Goal: Complete application form

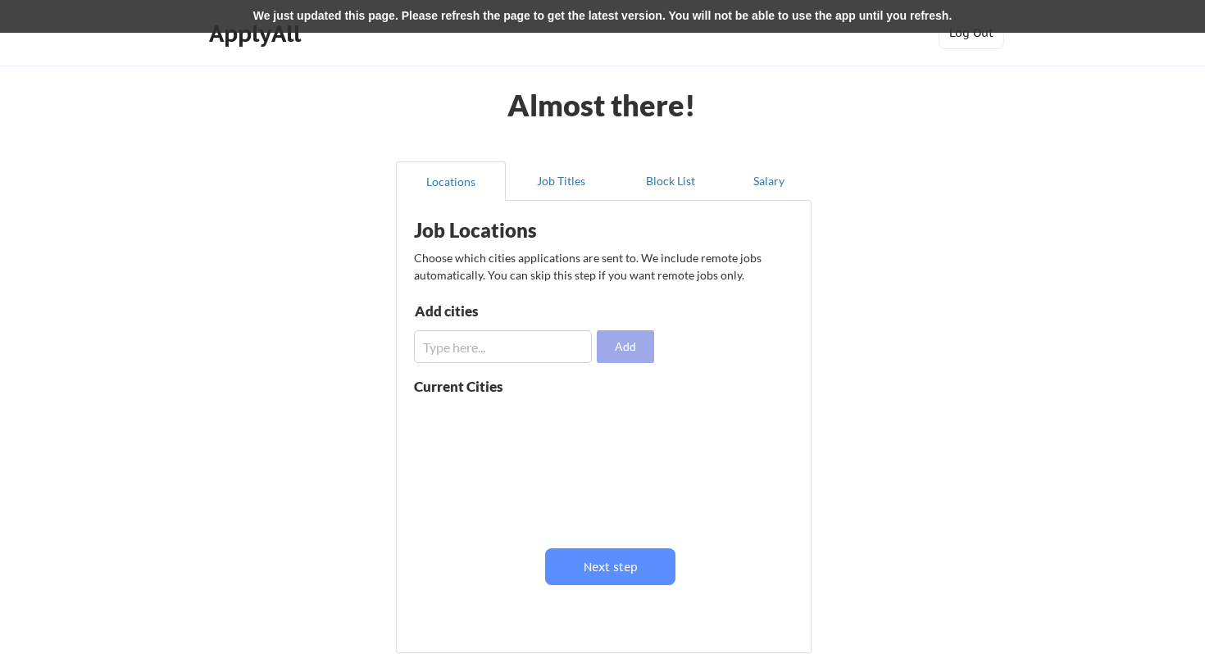
scroll to position [149, 0]
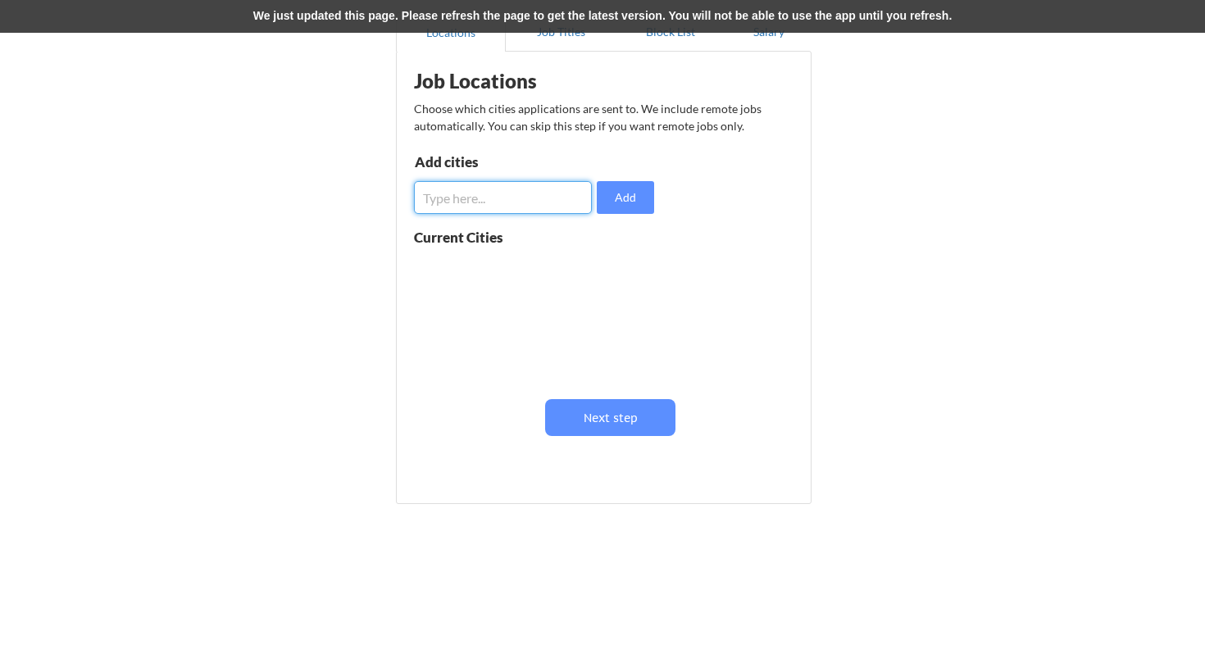
click at [542, 210] on input "input" at bounding box center [503, 197] width 178 height 33
type input "[GEOGRAPHIC_DATA]"
click at [624, 207] on button "Add" at bounding box center [625, 197] width 57 height 33
click at [606, 194] on button "Add" at bounding box center [625, 197] width 57 height 33
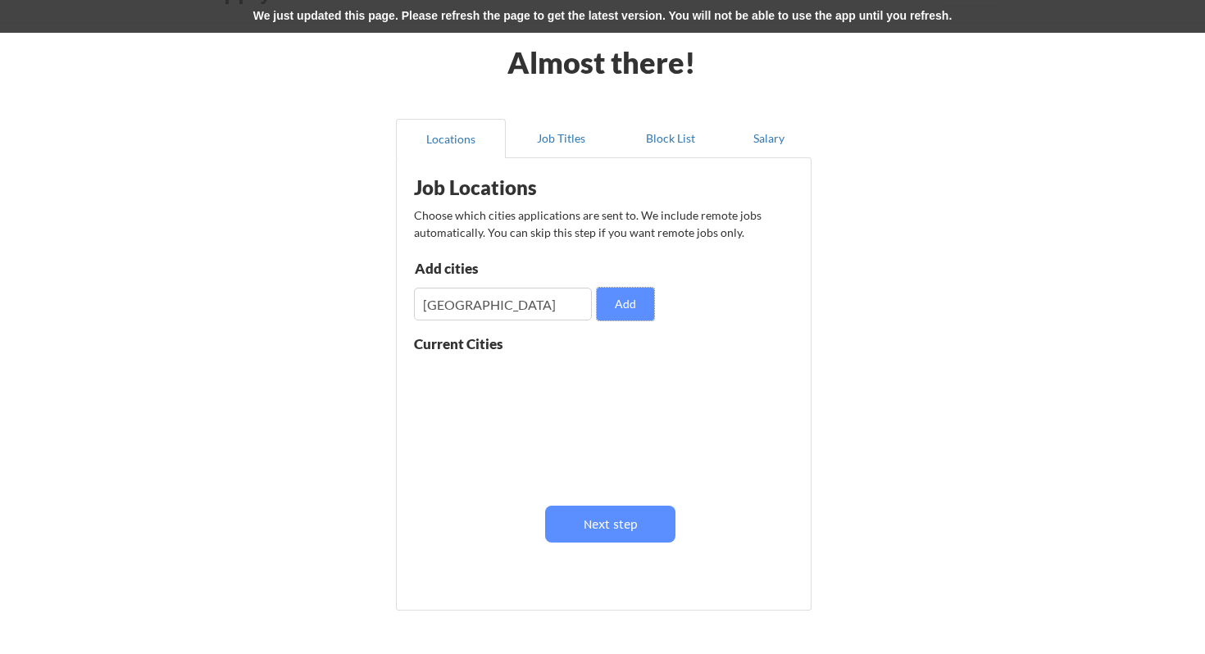
scroll to position [0, 0]
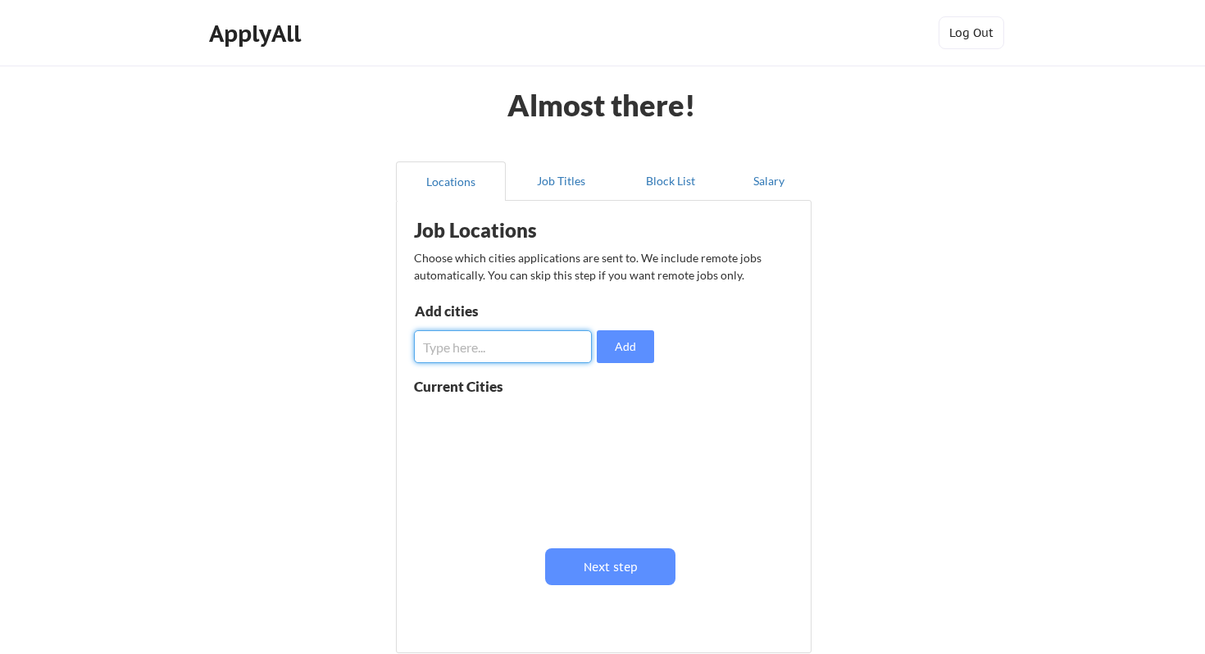
click at [485, 353] on input "input" at bounding box center [503, 346] width 178 height 33
type input "[GEOGRAPHIC_DATA]"
click at [629, 350] on button "Add" at bounding box center [625, 346] width 57 height 33
click at [592, 409] on div "[GEOGRAPHIC_DATA]" at bounding box center [517, 418] width 207 height 33
click at [598, 410] on div "[GEOGRAPHIC_DATA]" at bounding box center [517, 418] width 207 height 33
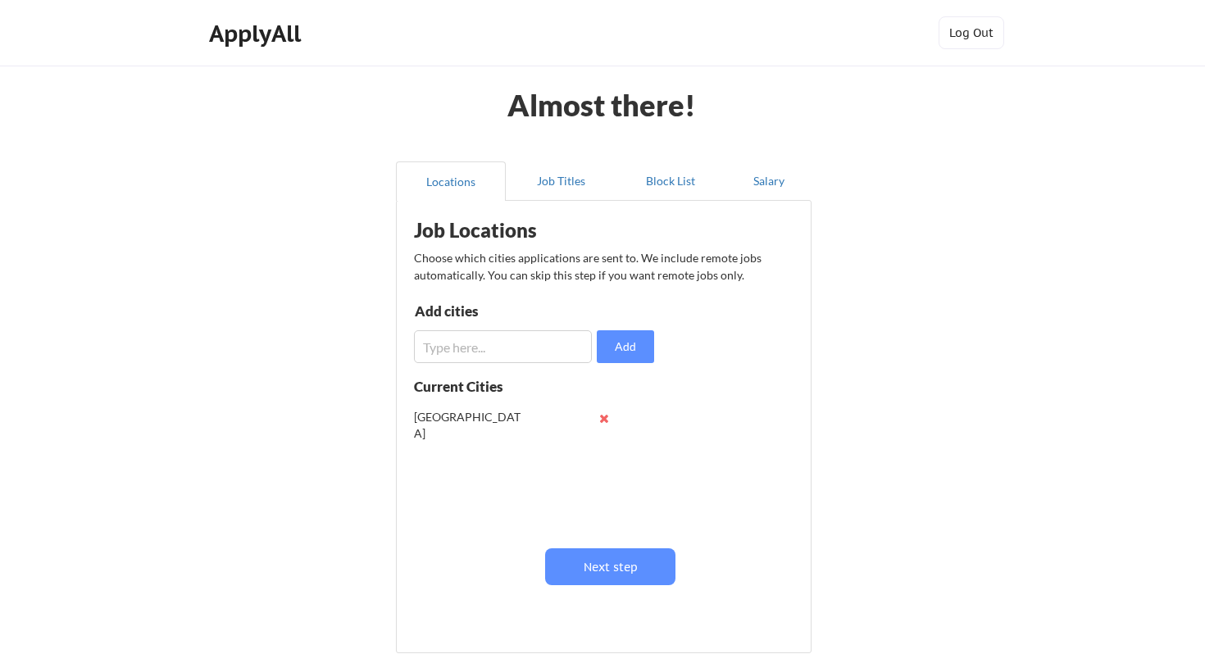
click at [601, 413] on button at bounding box center [604, 418] width 12 height 12
click at [521, 356] on input "input" at bounding box center [503, 346] width 178 height 33
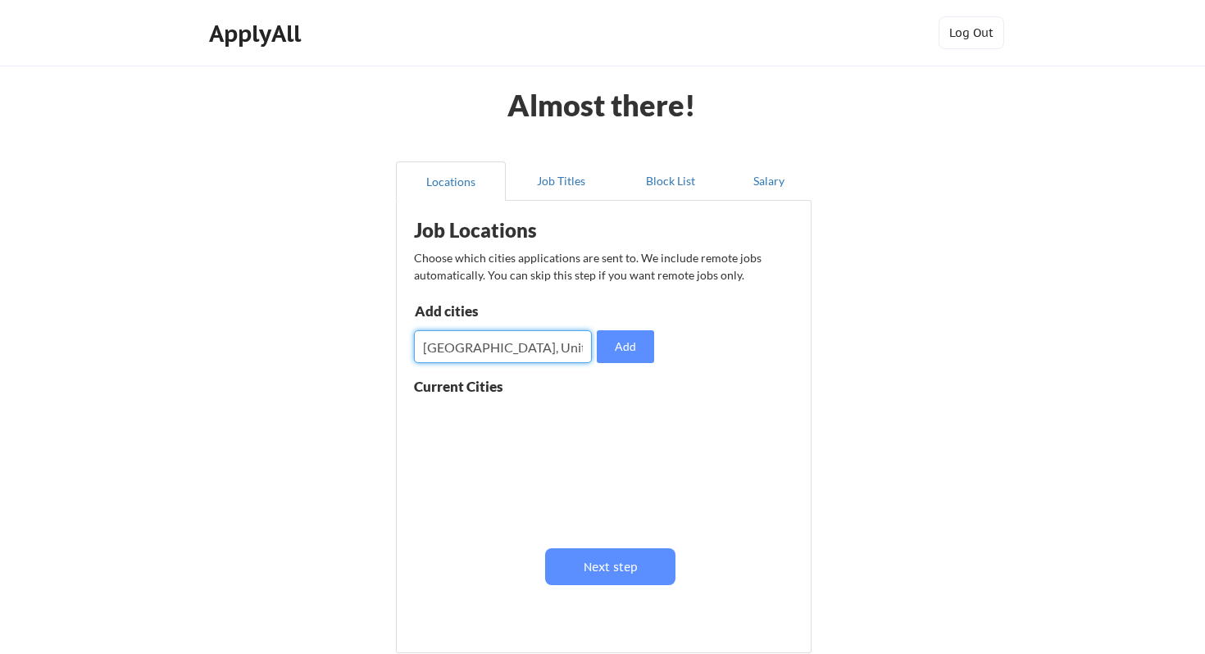
click at [556, 349] on input "input" at bounding box center [503, 346] width 178 height 33
type input "London, United Kingdom"
click at [611, 352] on button "Add" at bounding box center [625, 346] width 57 height 33
click at [516, 357] on input "input" at bounding box center [503, 346] width 178 height 33
type input "Berlin, Germany"
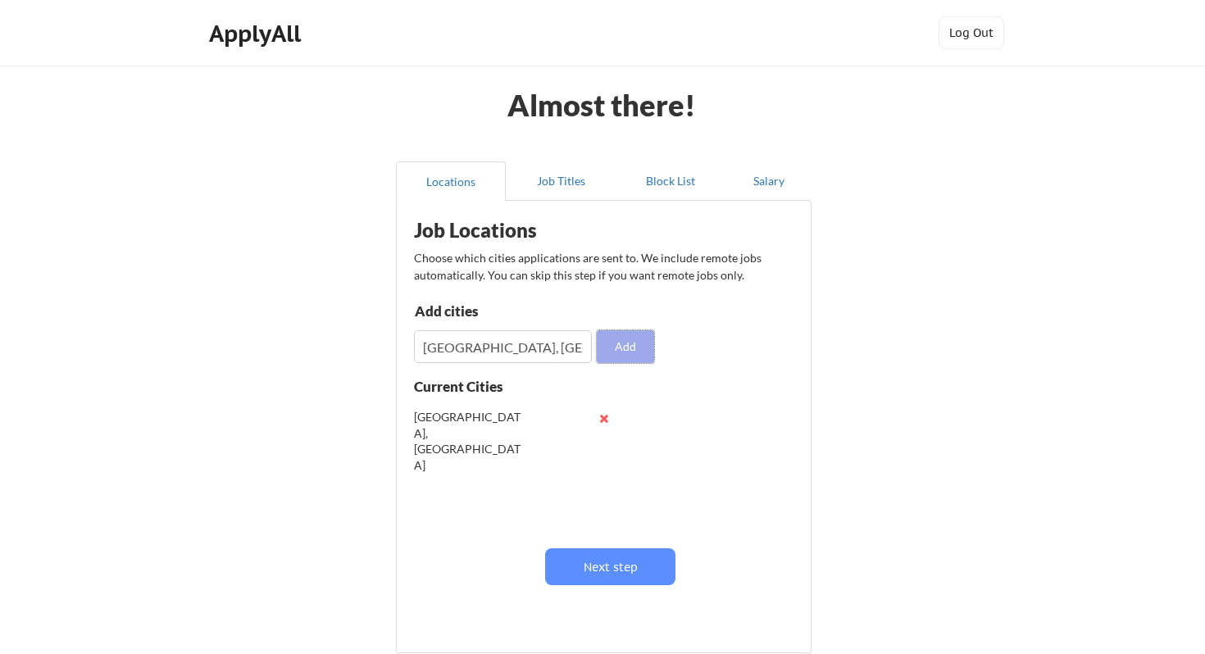
click at [631, 343] on button "Add" at bounding box center [625, 346] width 57 height 33
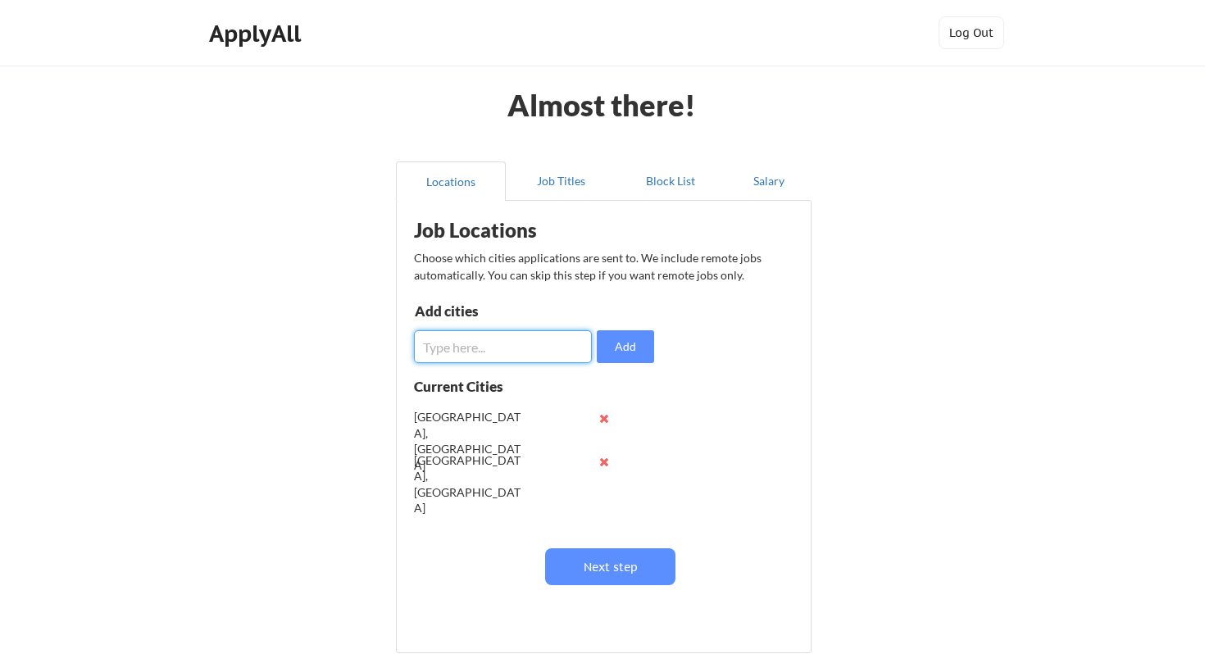
click at [477, 346] on input "input" at bounding box center [503, 346] width 178 height 33
type input "Paris, France"
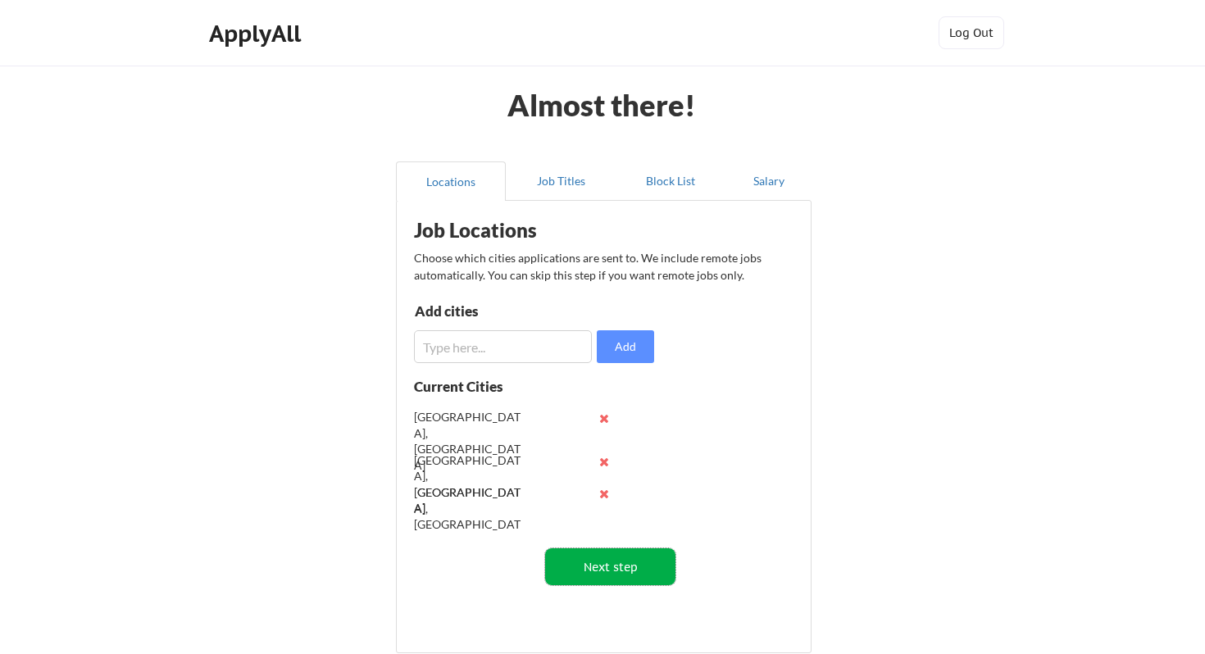
click at [657, 582] on button "Next step" at bounding box center [610, 566] width 130 height 37
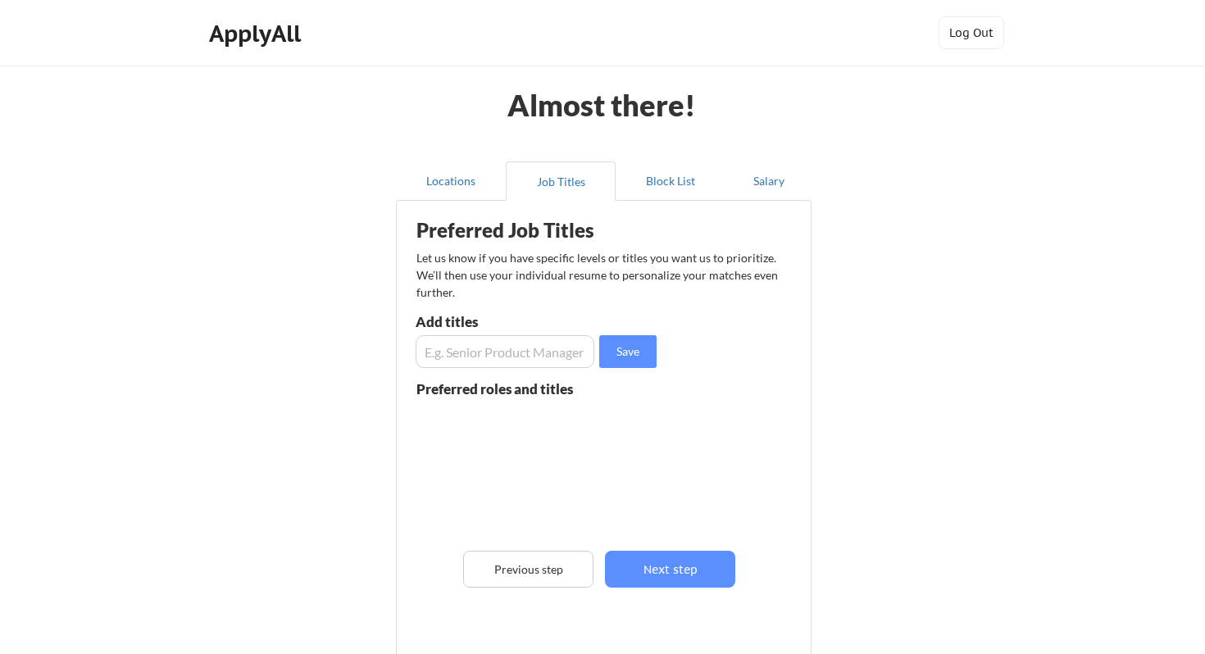
click at [537, 338] on input "input" at bounding box center [505, 351] width 179 height 33
type input "Product Manager"
click at [632, 359] on button "Save" at bounding box center [627, 351] width 57 height 33
click at [657, 568] on button "Next step" at bounding box center [670, 569] width 130 height 37
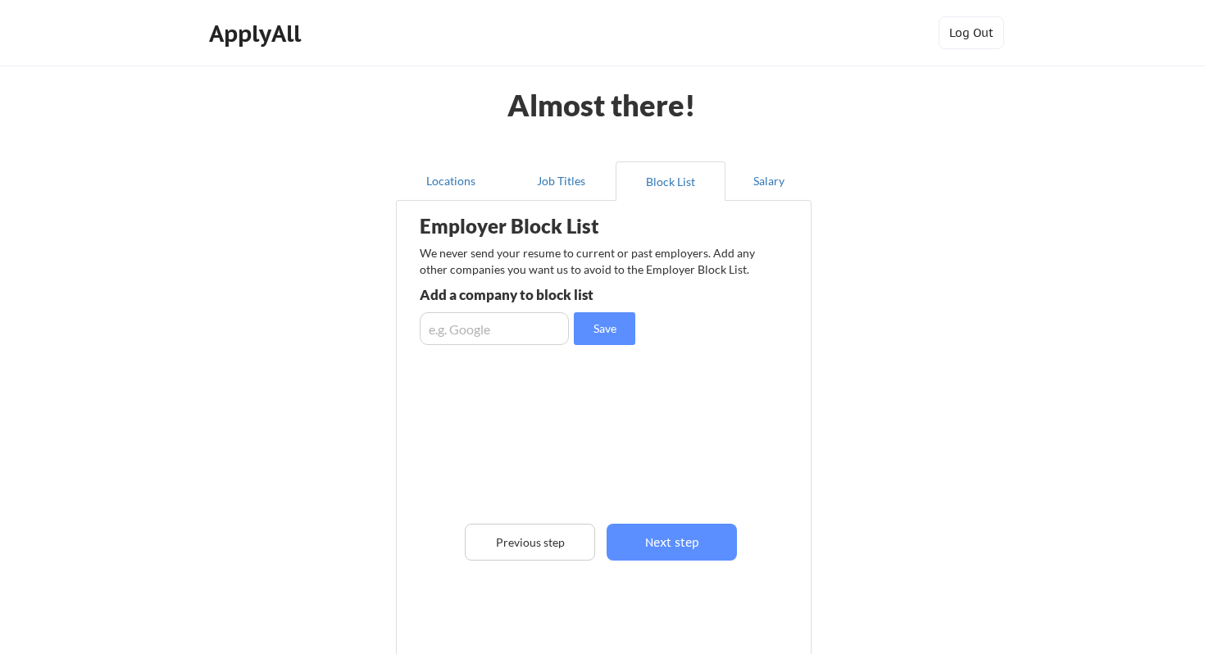
click at [508, 337] on input "input" at bounding box center [494, 328] width 149 height 33
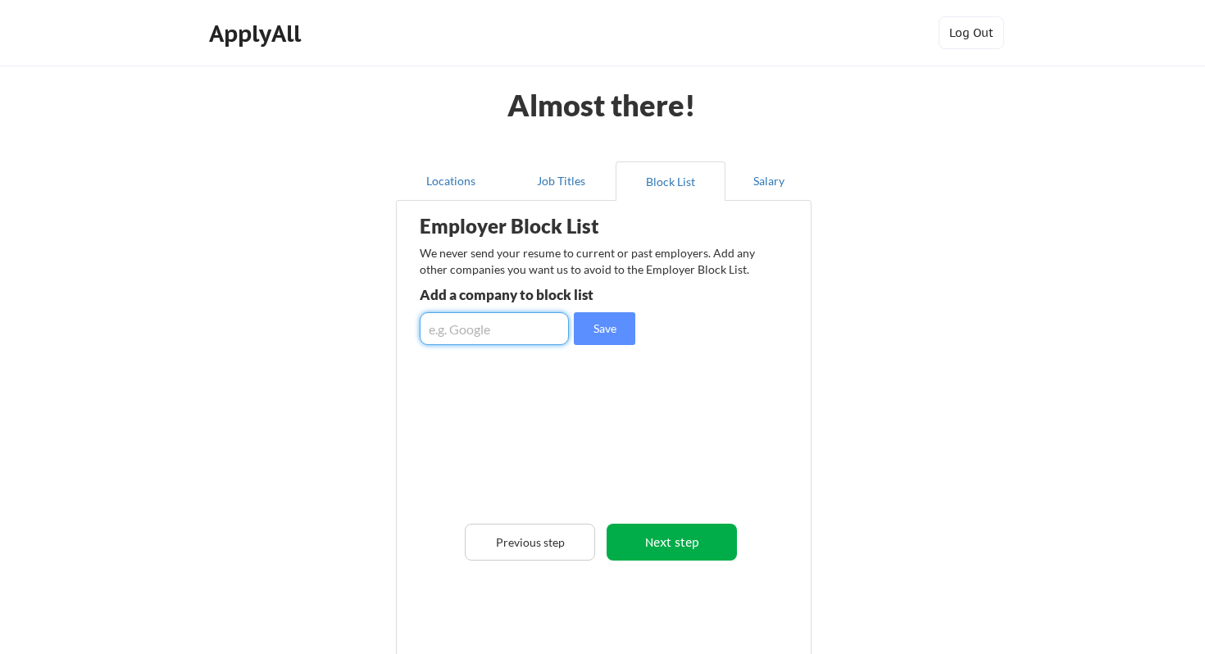
click at [653, 534] on button "Next step" at bounding box center [672, 542] width 130 height 37
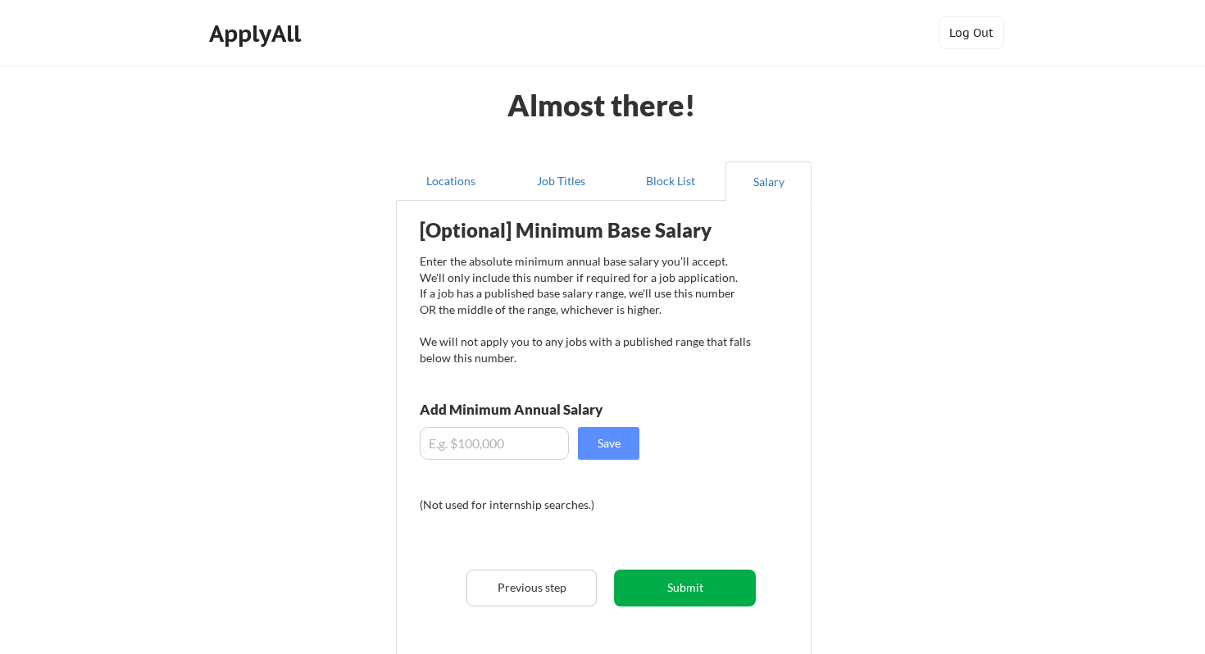
click at [689, 592] on button "Submit" at bounding box center [685, 588] width 142 height 37
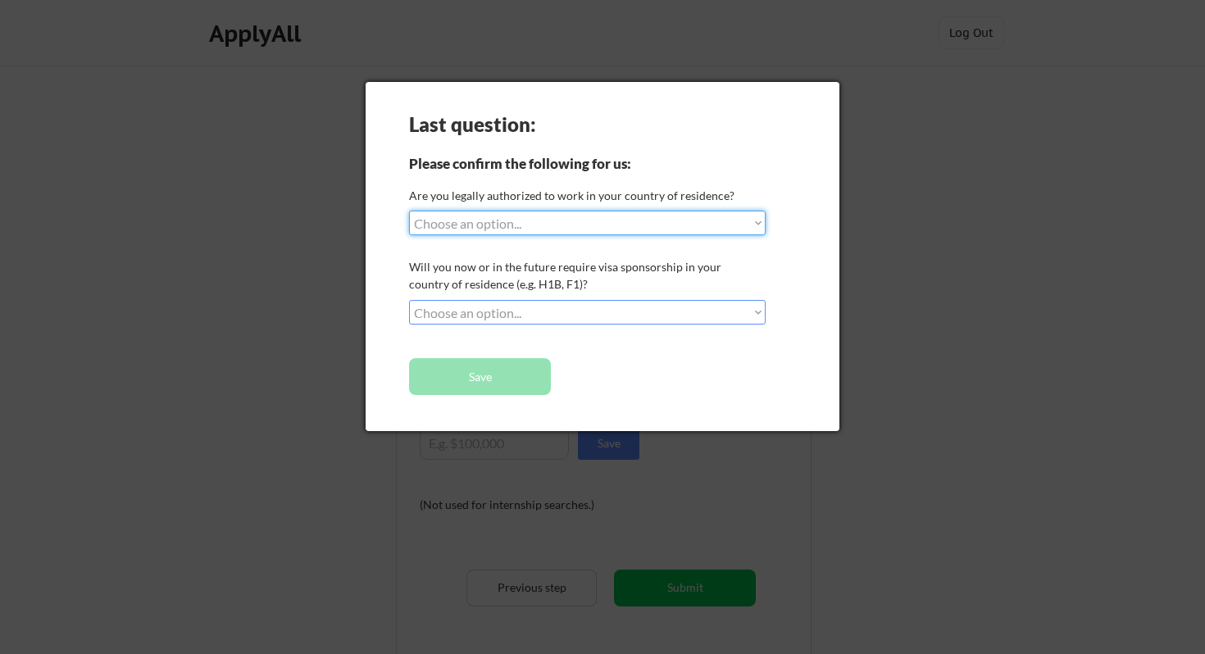
click at [530, 227] on select "Choose an option... Yes, I am a US Citizen Yes, I am a Canadian Citizen Yes, I …" at bounding box center [587, 223] width 357 height 25
select select ""no__i_am_not__yet__authorized""
click at [513, 321] on select "Choose an option... No, I will not need sponsorship Yes, I will need sponsorship" at bounding box center [587, 312] width 357 height 25
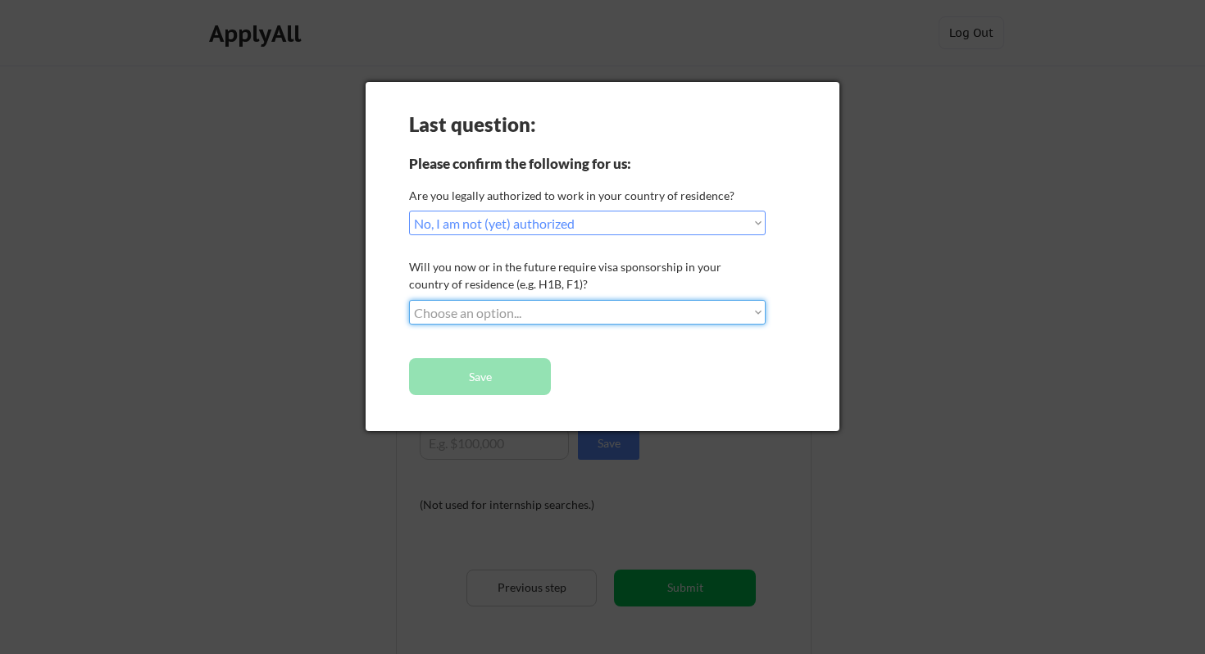
select select ""yes__i_will_need_sponsorship""
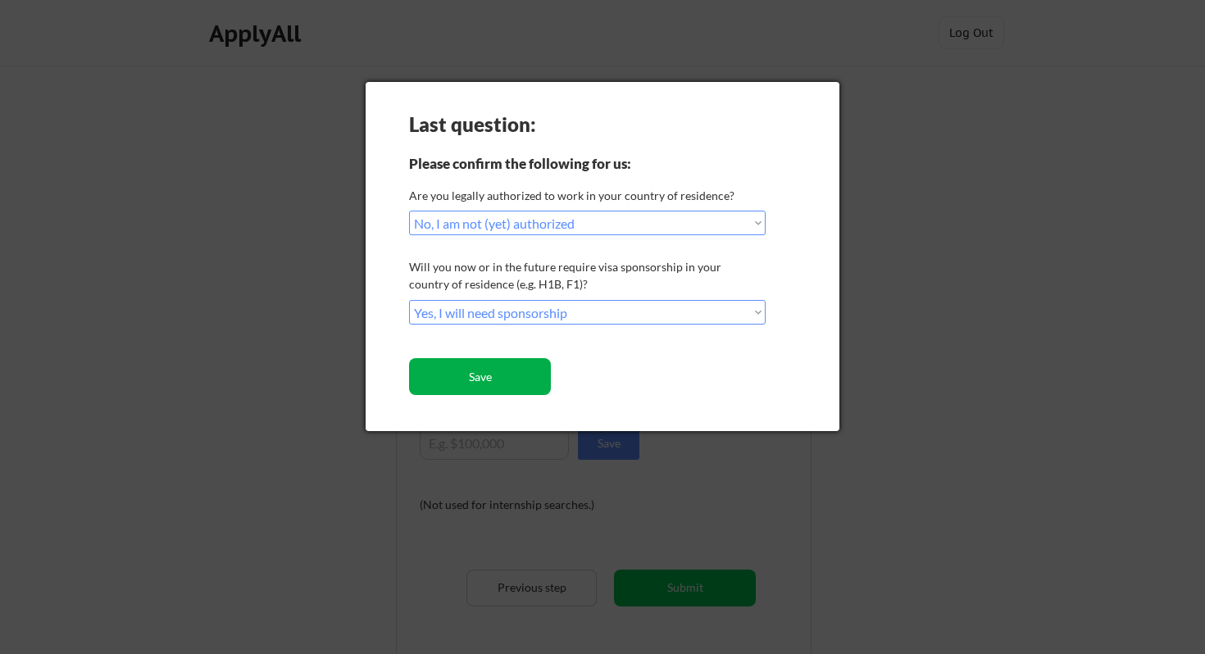
click at [517, 364] on button "Save" at bounding box center [480, 376] width 142 height 37
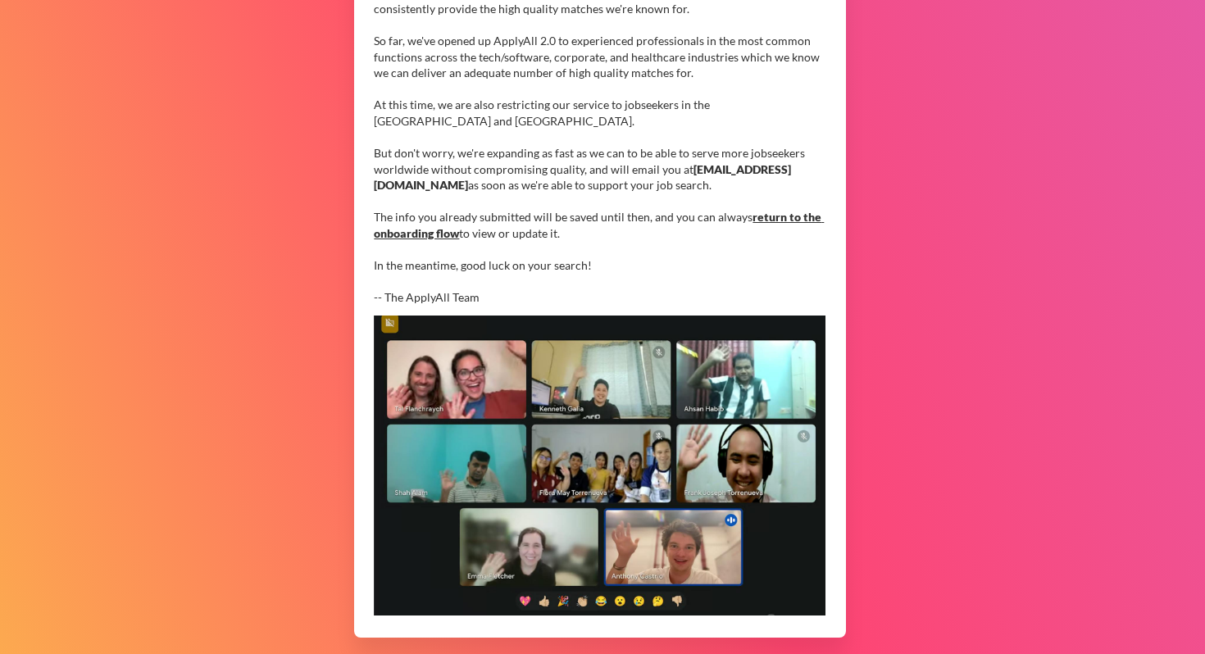
scroll to position [411, 0]
